Goal: Task Accomplishment & Management: Manage account settings

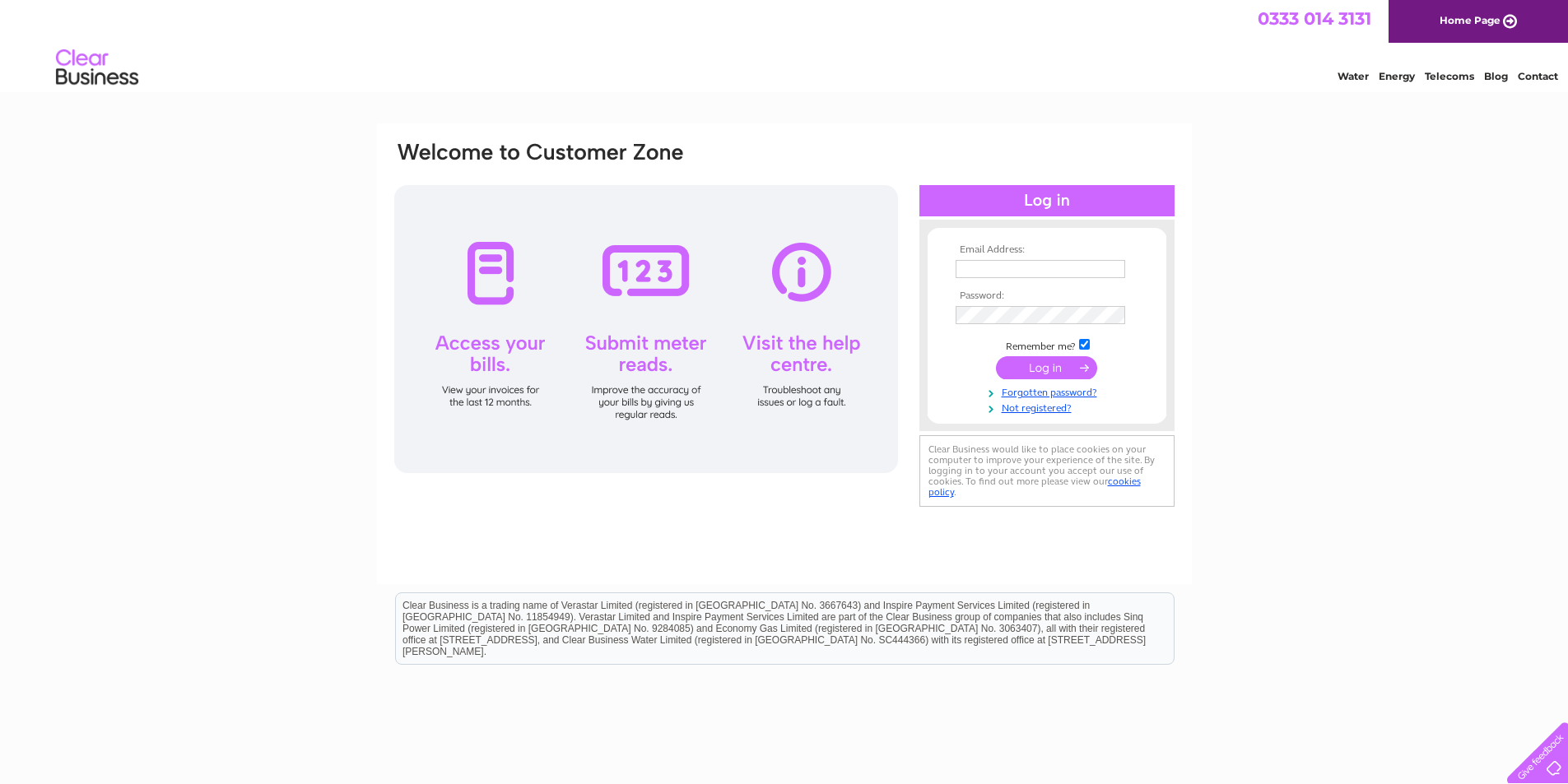
click at [1466, 21] on link "Home Page" at bounding box center [1478, 21] width 179 height 43
click at [662, 274] on div at bounding box center [646, 329] width 504 height 288
click at [648, 269] on div at bounding box center [646, 329] width 504 height 288
click at [619, 267] on div at bounding box center [646, 329] width 504 height 288
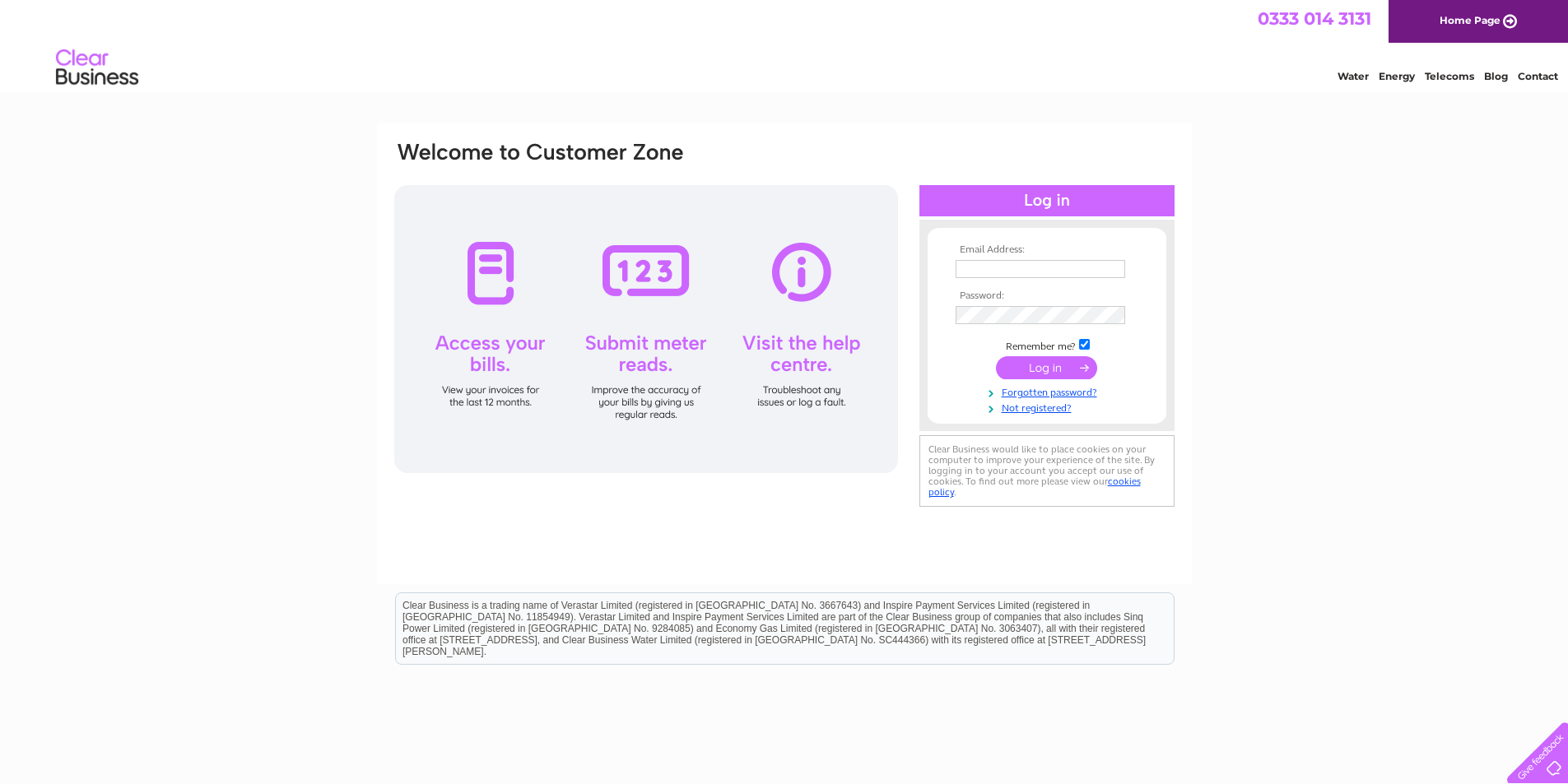
click at [619, 267] on div at bounding box center [646, 329] width 504 height 288
click at [981, 271] on input "text" at bounding box center [1040, 269] width 170 height 18
type input "apostele37@gmail .com"
click at [982, 321] on td at bounding box center [1047, 316] width 191 height 26
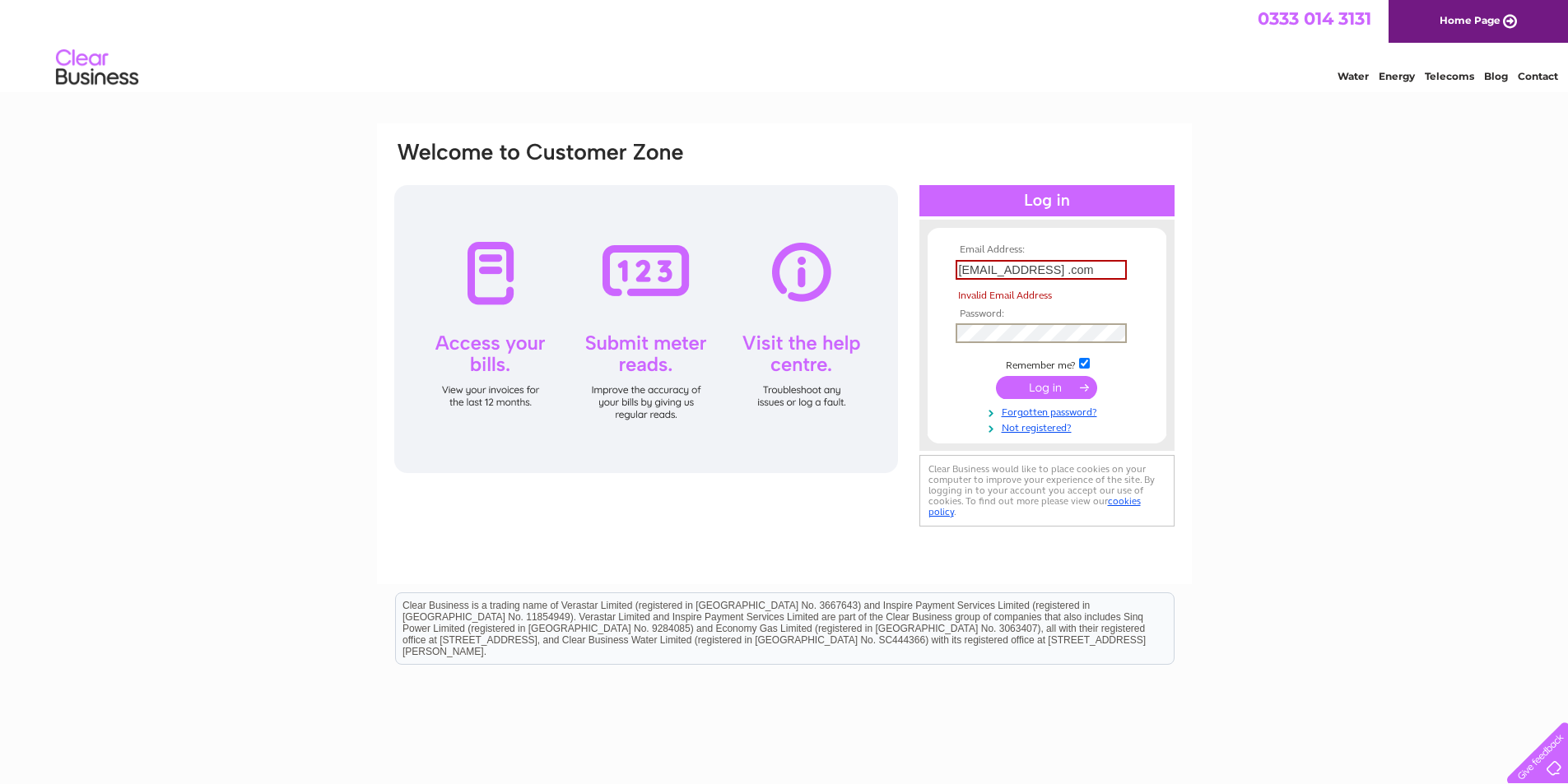
click at [1053, 385] on input "submit" at bounding box center [1047, 387] width 101 height 23
click at [1048, 384] on input "submit" at bounding box center [1047, 385] width 101 height 23
click at [1044, 382] on input "submit" at bounding box center [1047, 385] width 101 height 23
click at [1042, 379] on input "submit" at bounding box center [1047, 385] width 101 height 23
click at [1034, 413] on link "Forgotten password?" at bounding box center [1049, 409] width 187 height 16
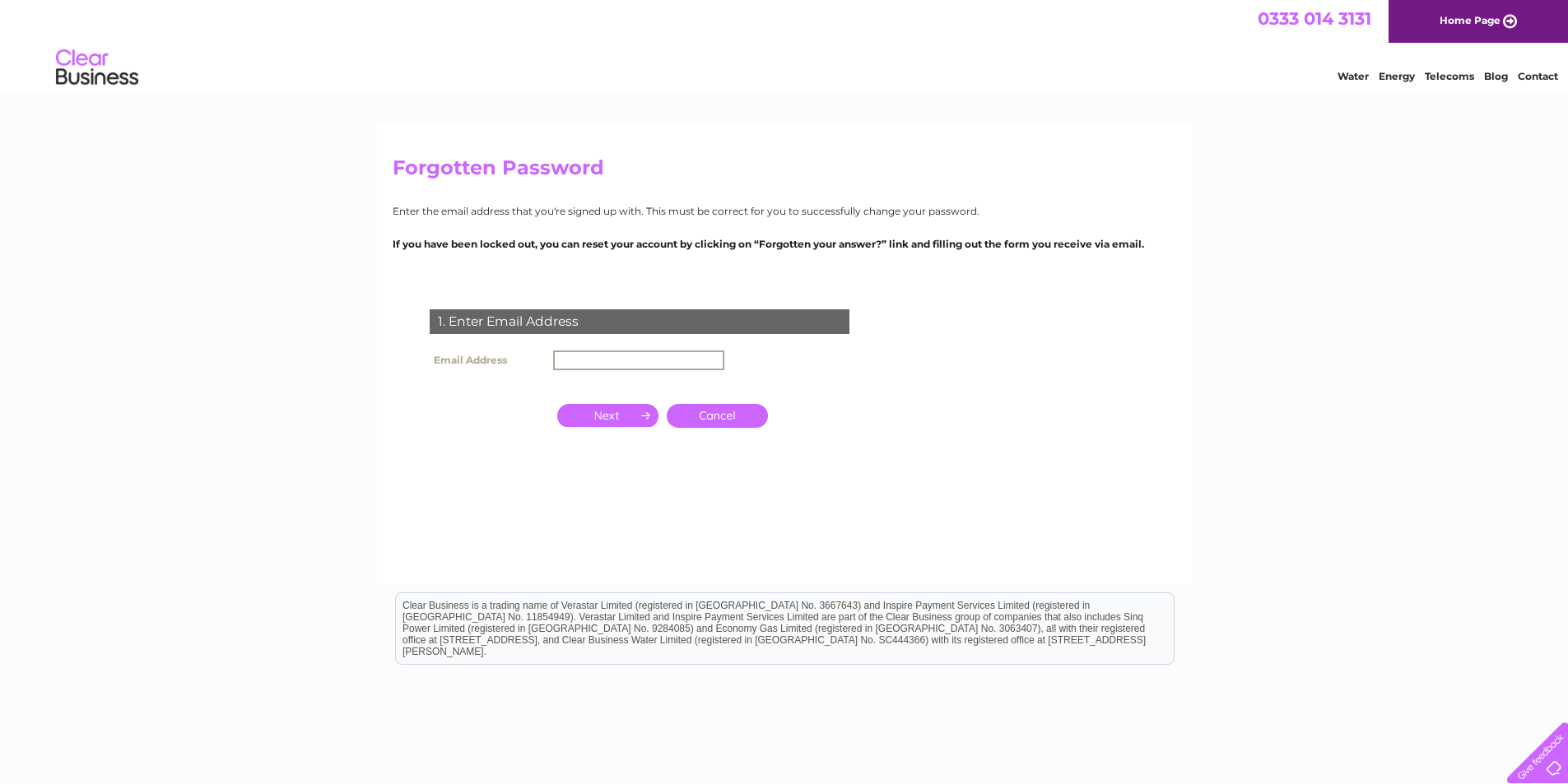
click at [600, 357] on input "text" at bounding box center [638, 360] width 171 height 20
type input "[EMAIL_ADDRESS][DOMAIN_NAME]"
click at [608, 406] on input "button" at bounding box center [608, 415] width 101 height 23
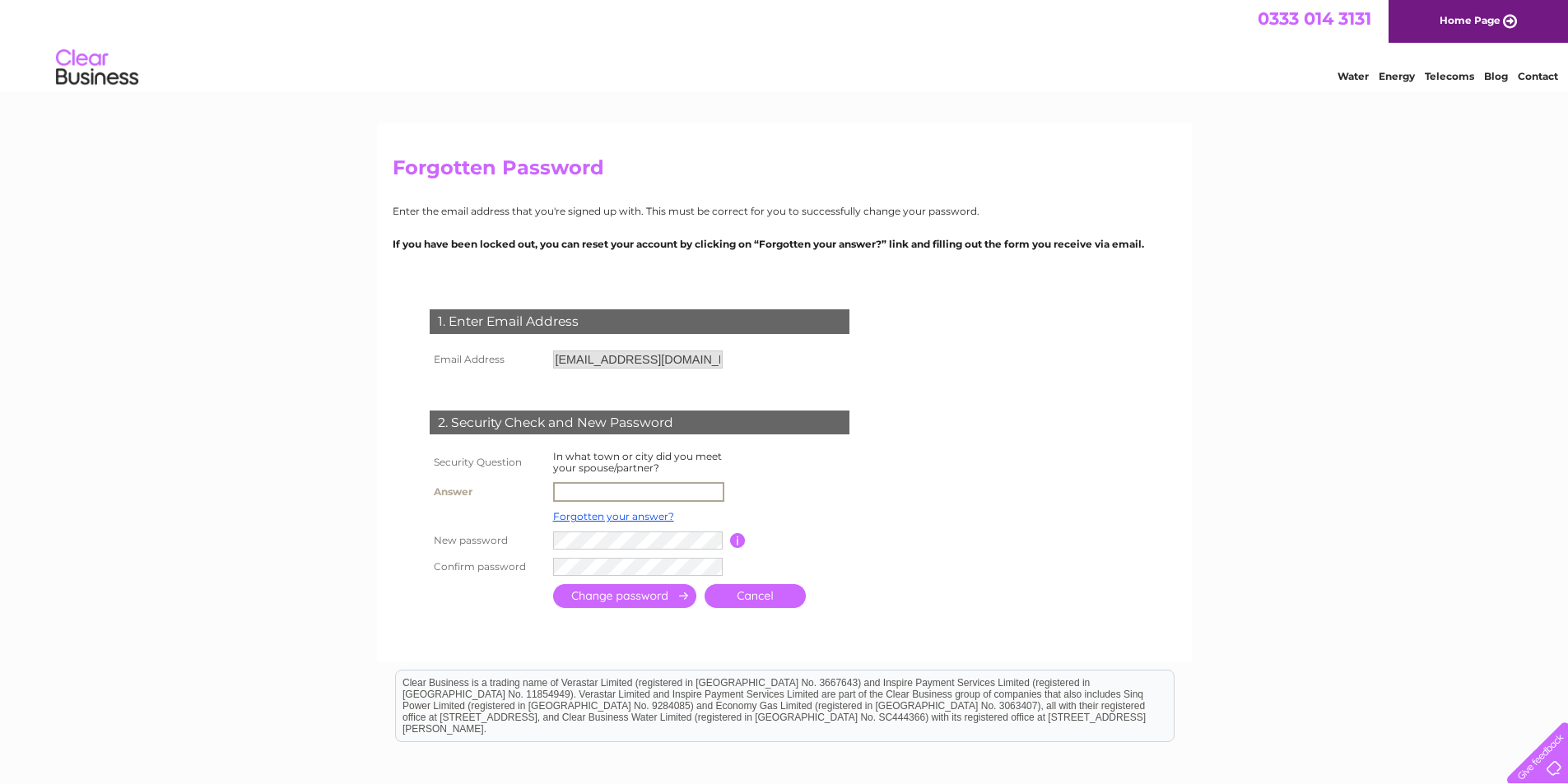
click at [600, 492] on input "text" at bounding box center [638, 492] width 171 height 20
type input "[GEOGRAPHIC_DATA]"
click at [621, 594] on input "submit" at bounding box center [624, 596] width 143 height 24
